Goal: Task Accomplishment & Management: Manage account settings

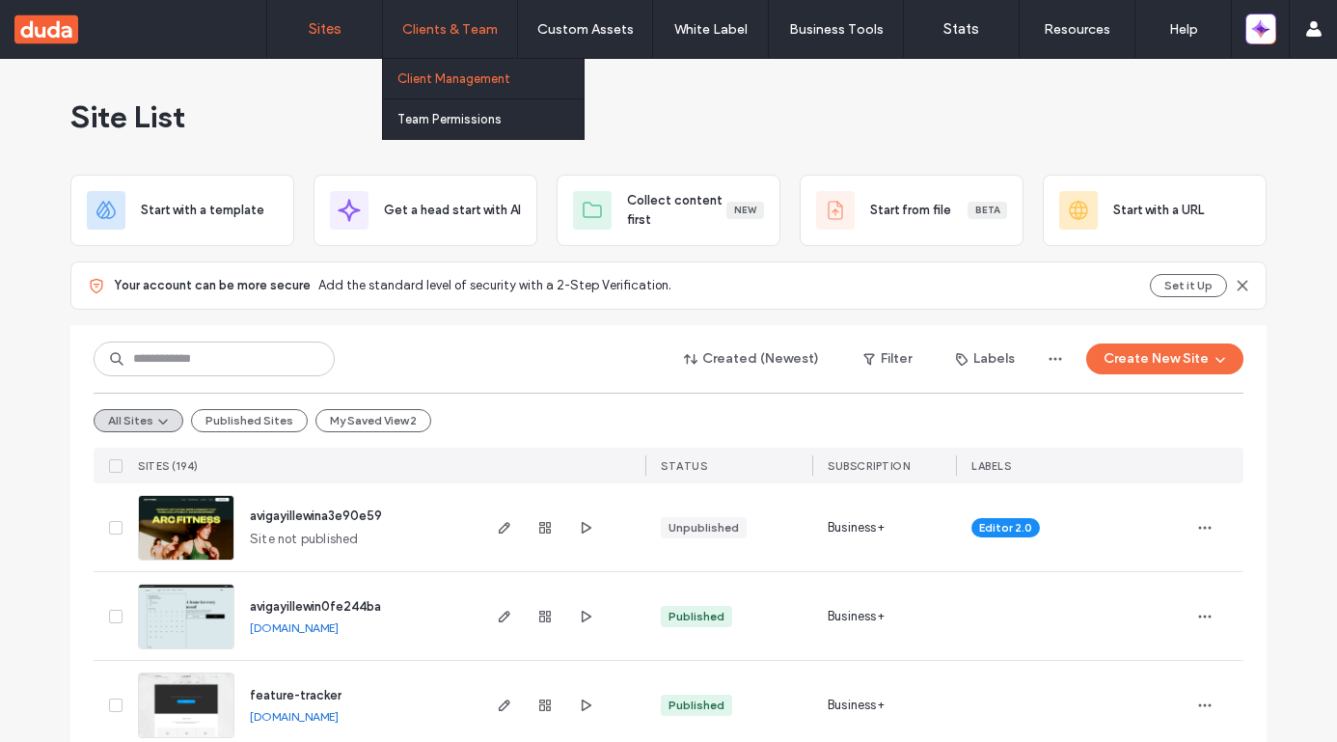
click at [450, 78] on label "Client Management" at bounding box center [453, 78] width 113 height 14
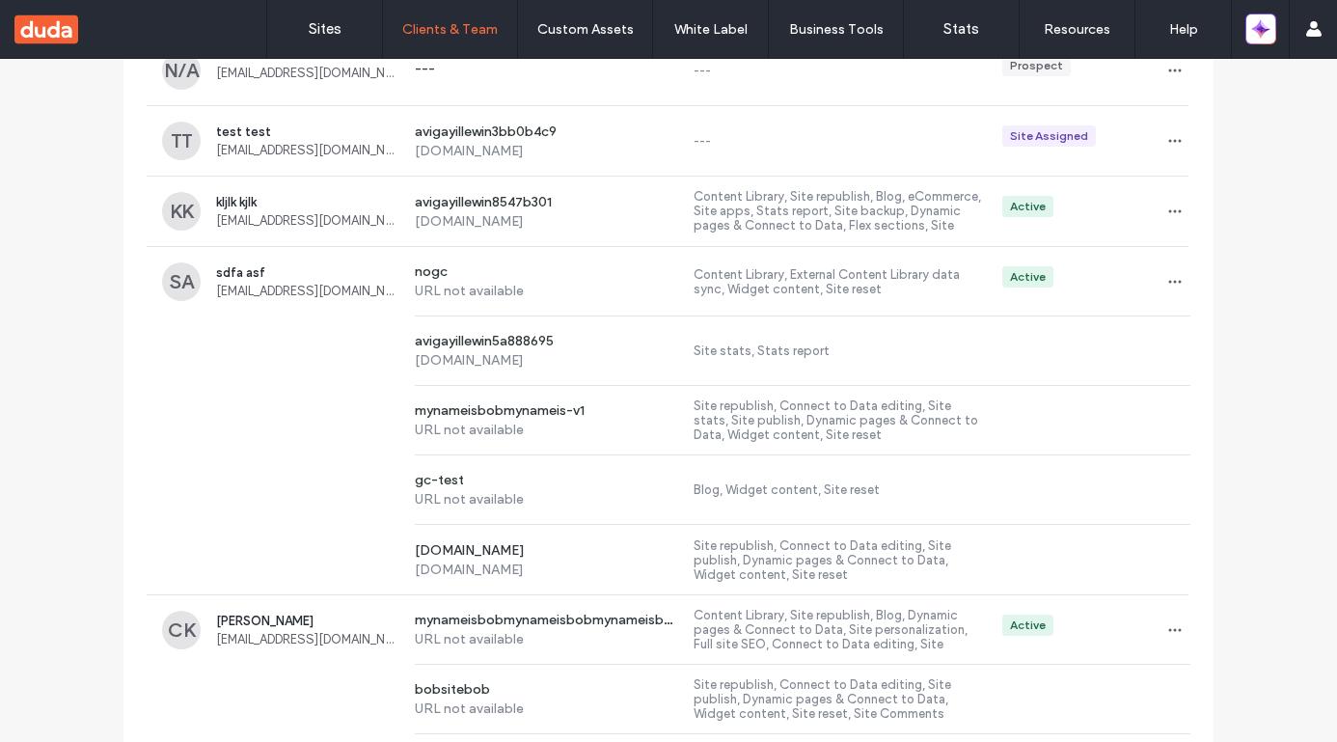
scroll to position [480, 0]
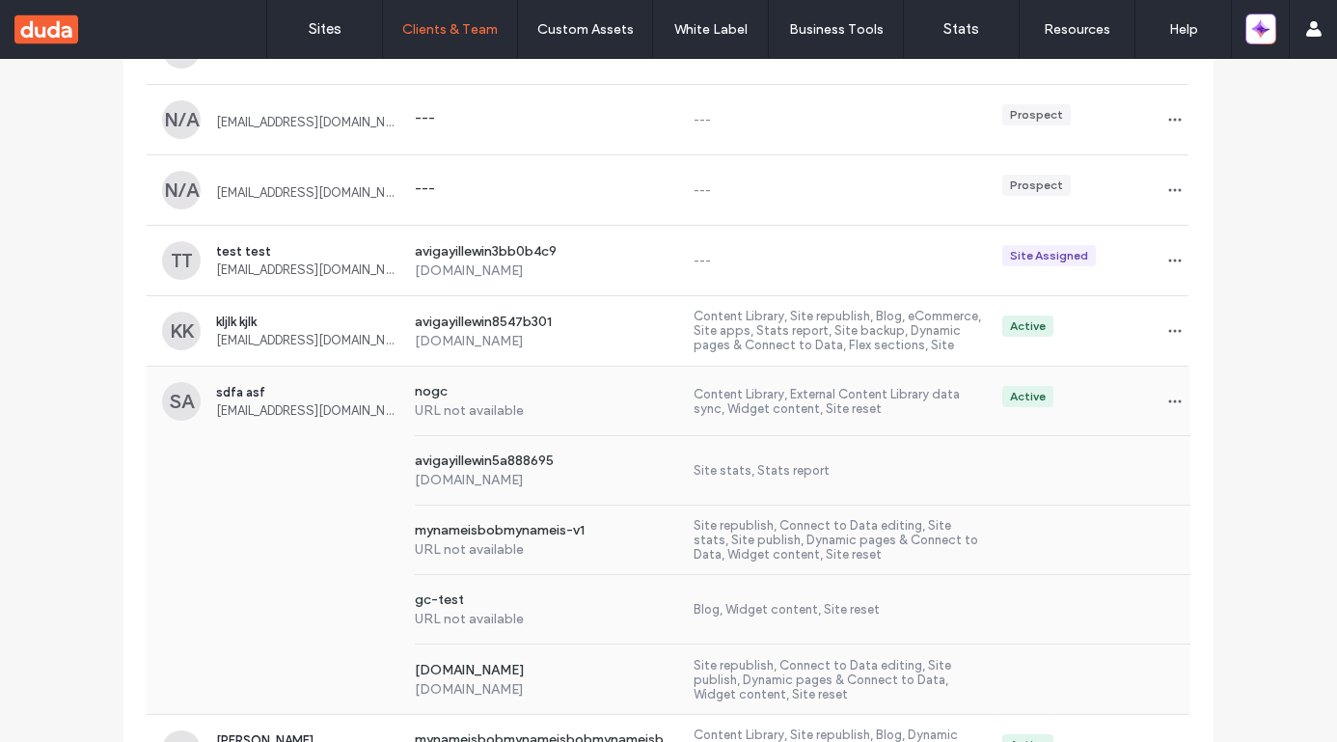
click at [363, 430] on div "SA sdfa asf [EMAIL_ADDRESS][DOMAIN_NAME] nogc URL not available Content Library…" at bounding box center [669, 401] width 1044 height 69
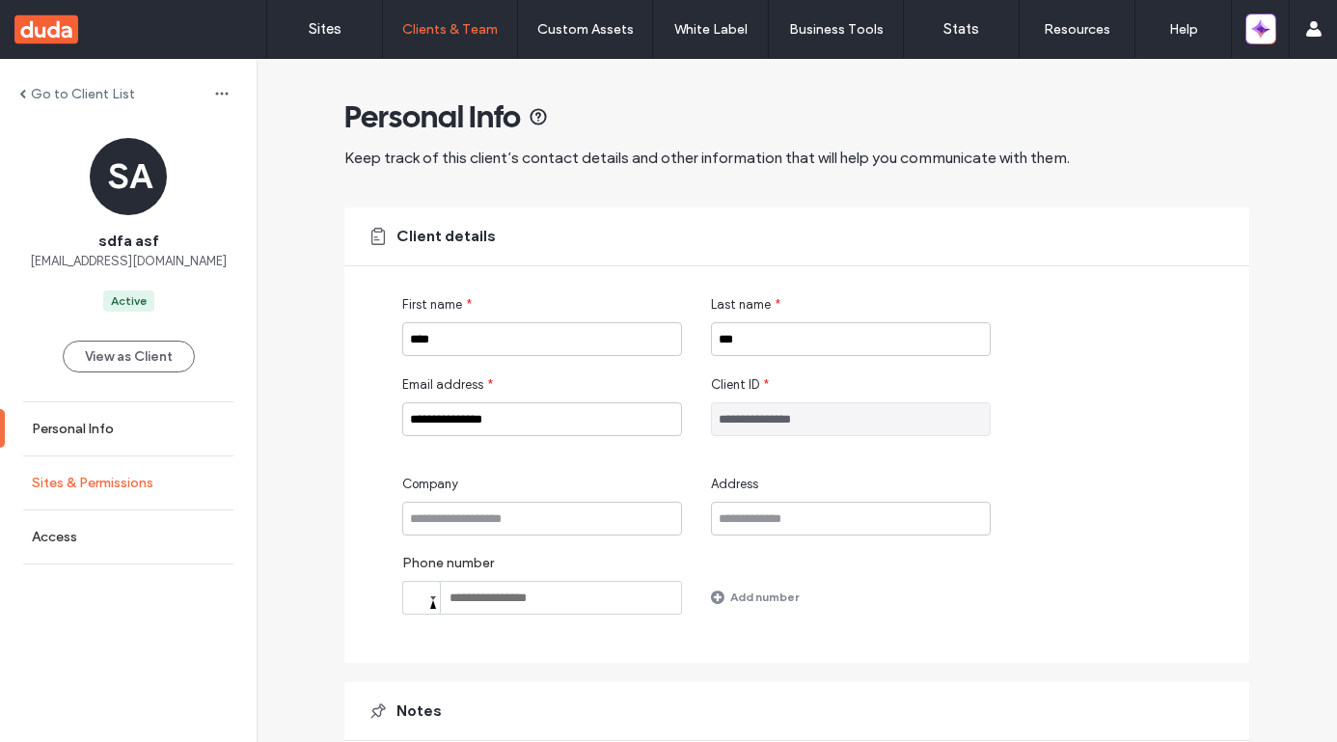
click at [204, 471] on link "Sites & Permissions" at bounding box center [128, 482] width 257 height 53
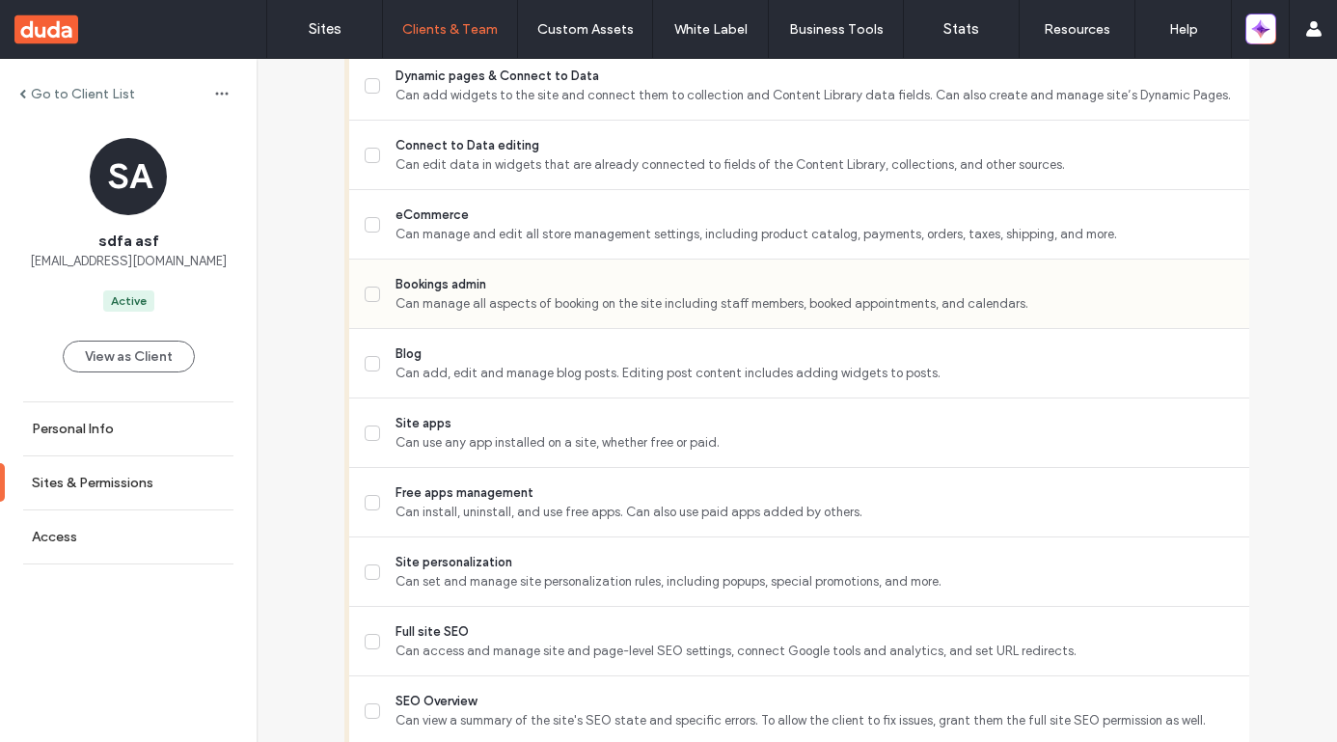
scroll to position [1298, 0]
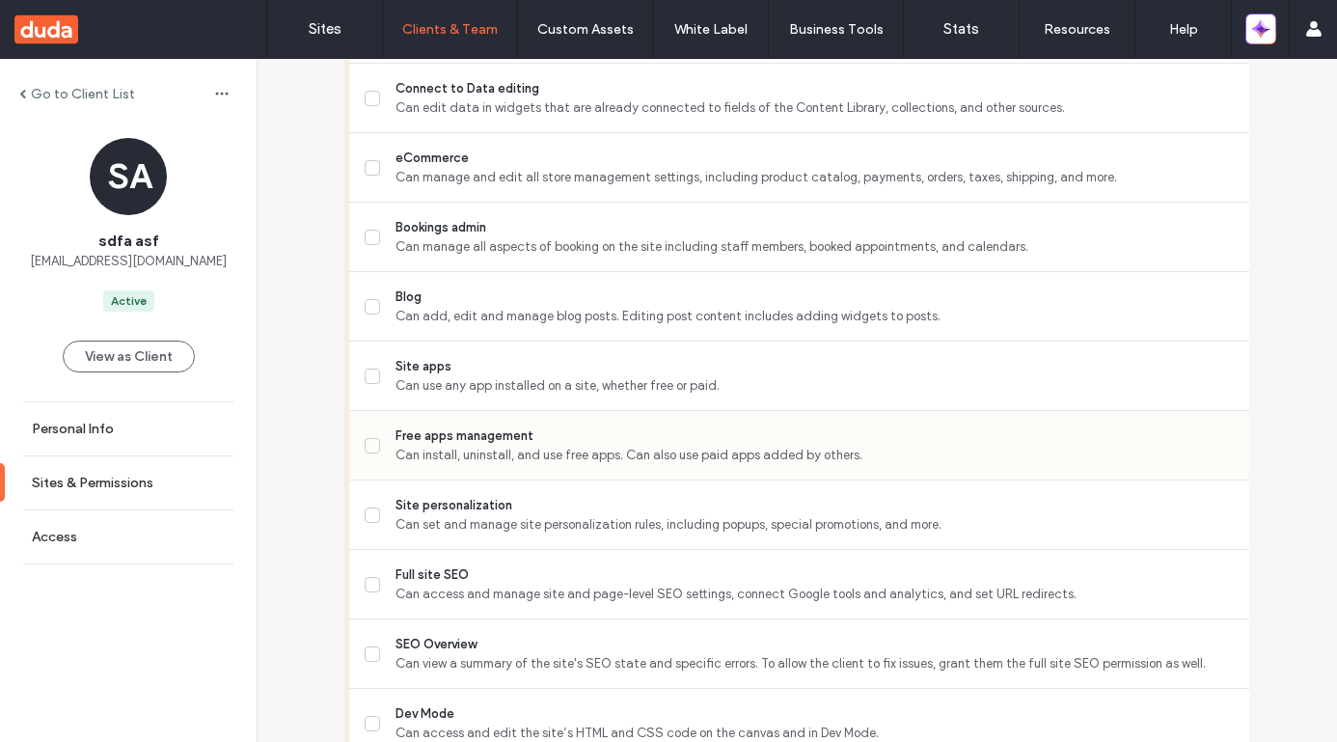
click at [450, 455] on span "Can install, uninstall, and use free apps. Can also use paid apps added by othe…" at bounding box center [814, 455] width 838 height 19
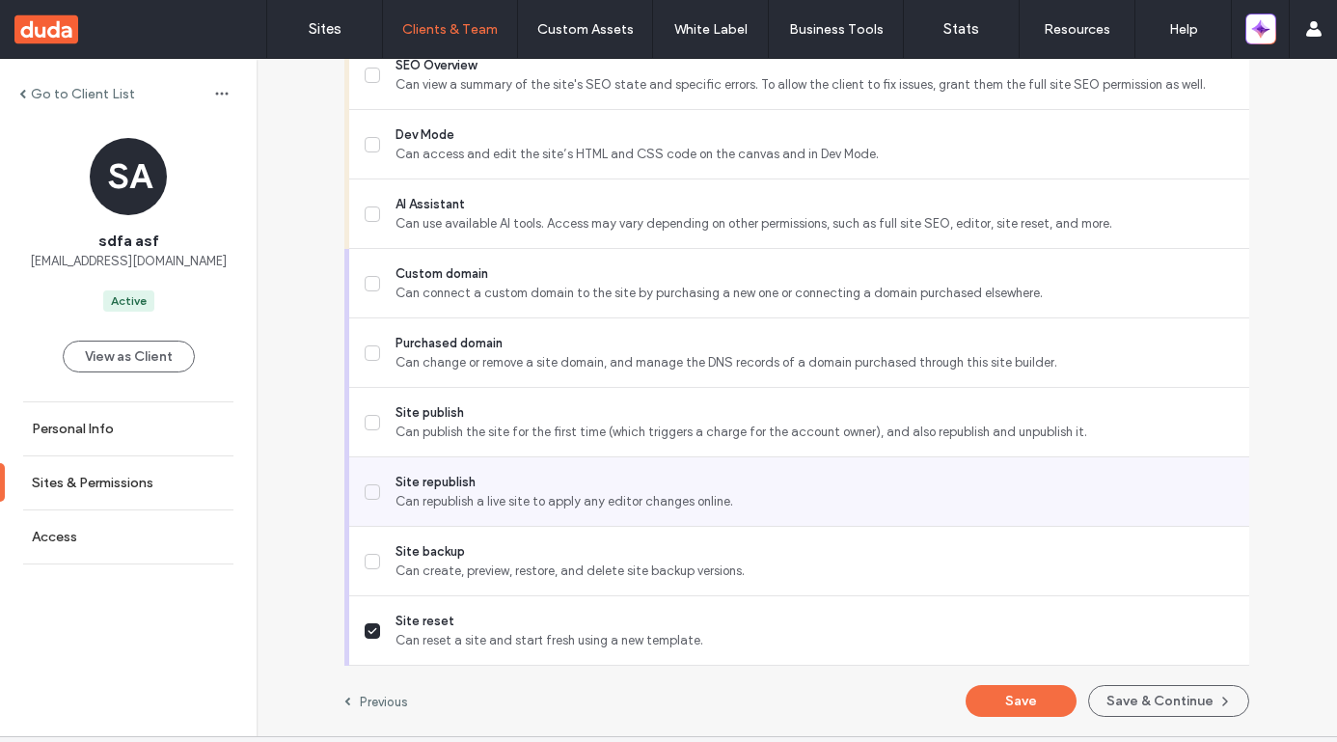
scroll to position [1928, 0]
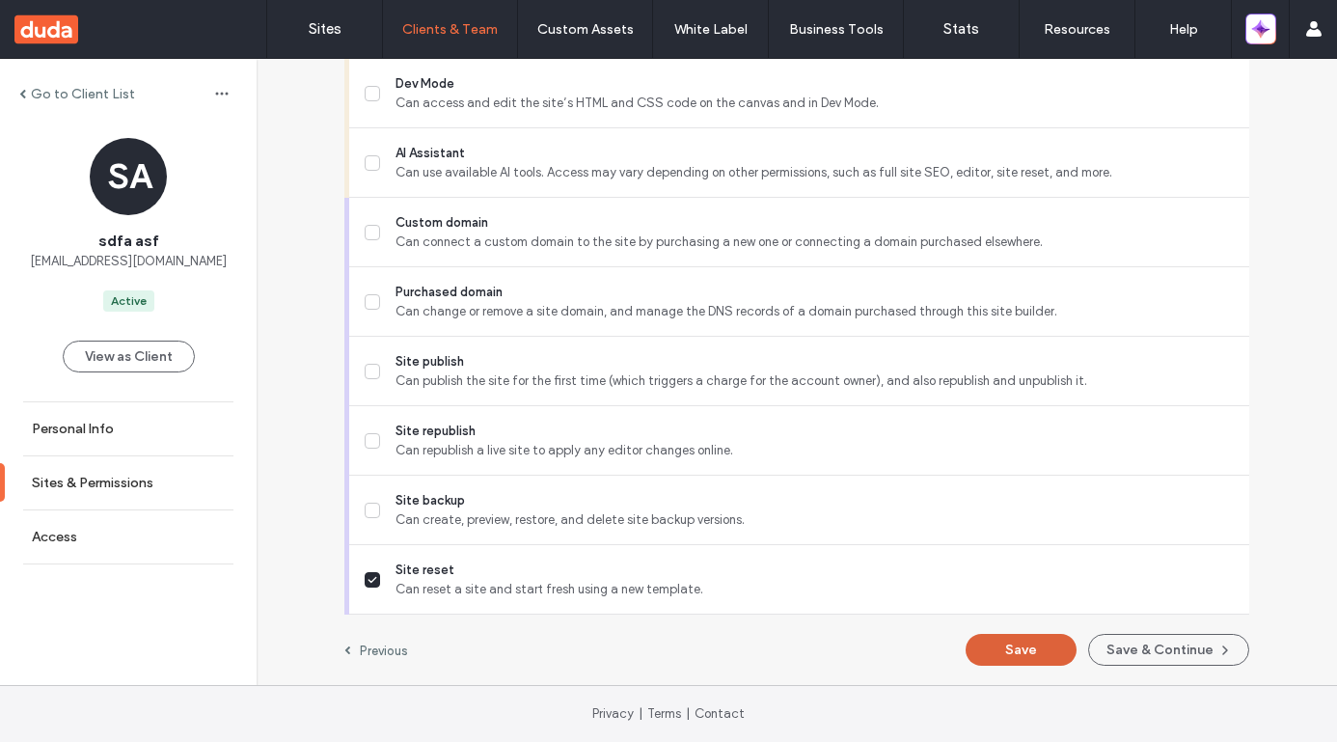
click at [1018, 659] on button "Save" at bounding box center [1021, 650] width 111 height 32
click at [342, 41] on link "Sites" at bounding box center [324, 29] width 115 height 58
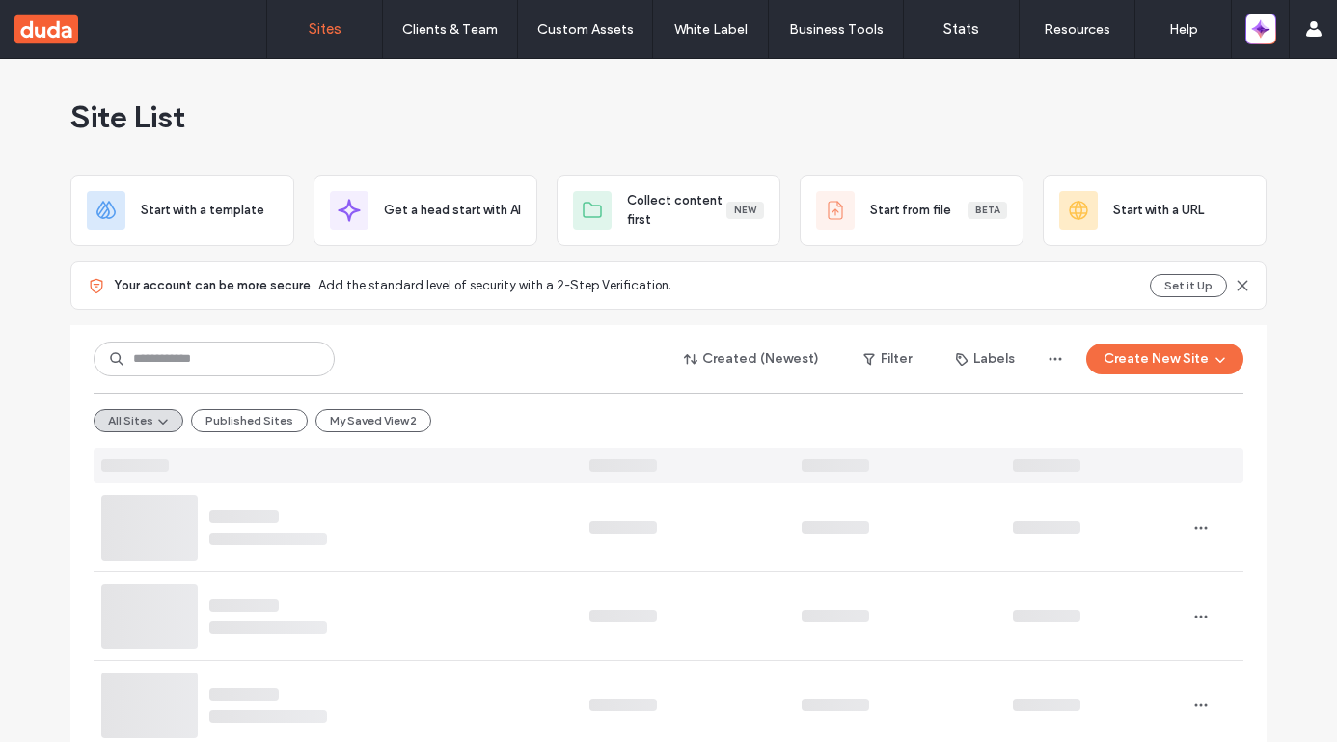
scroll to position [38, 0]
